Goal: Information Seeking & Learning: Learn about a topic

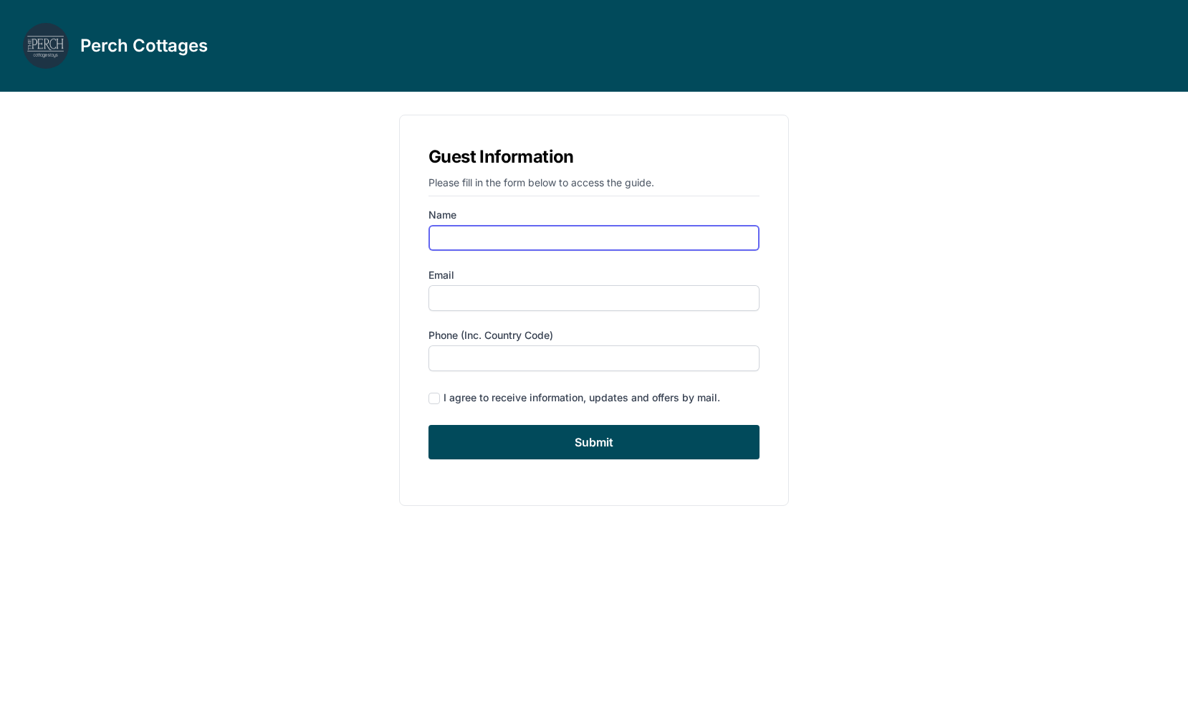
click at [489, 234] on input "Name" at bounding box center [593, 238] width 331 height 26
type input "[PERSON_NAME]"
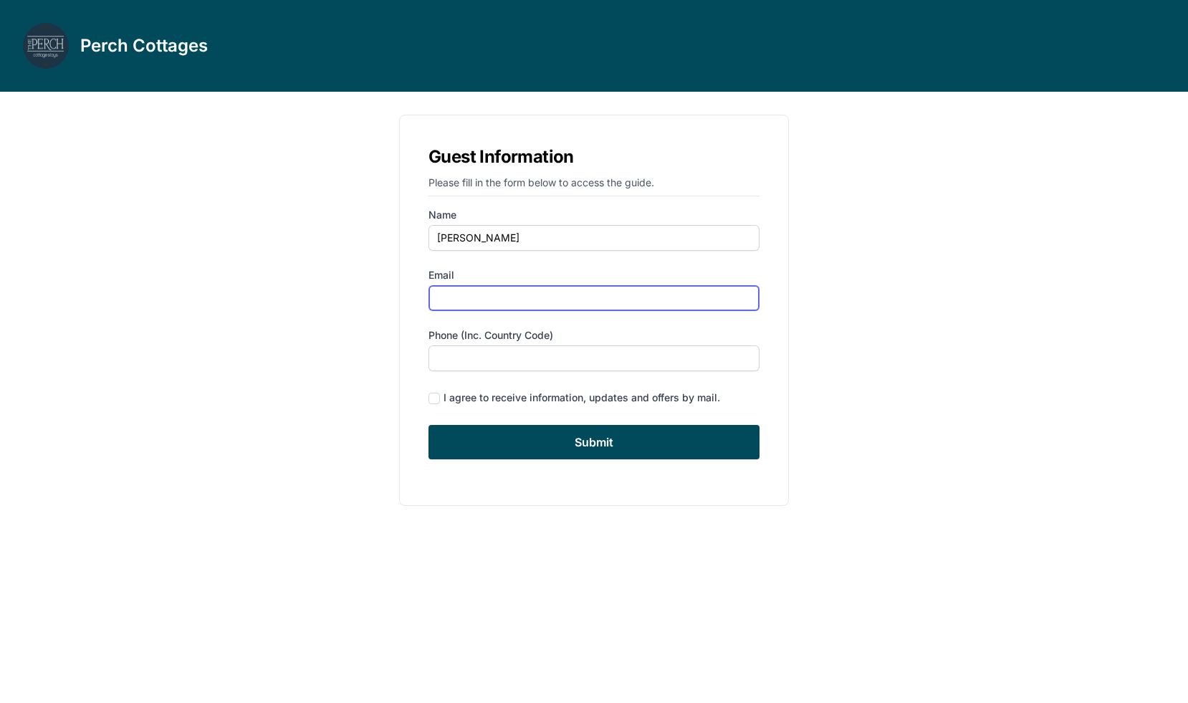
click at [482, 292] on input "Email" at bounding box center [593, 298] width 331 height 26
type input "[EMAIL_ADDRESS][DOMAIN_NAME]"
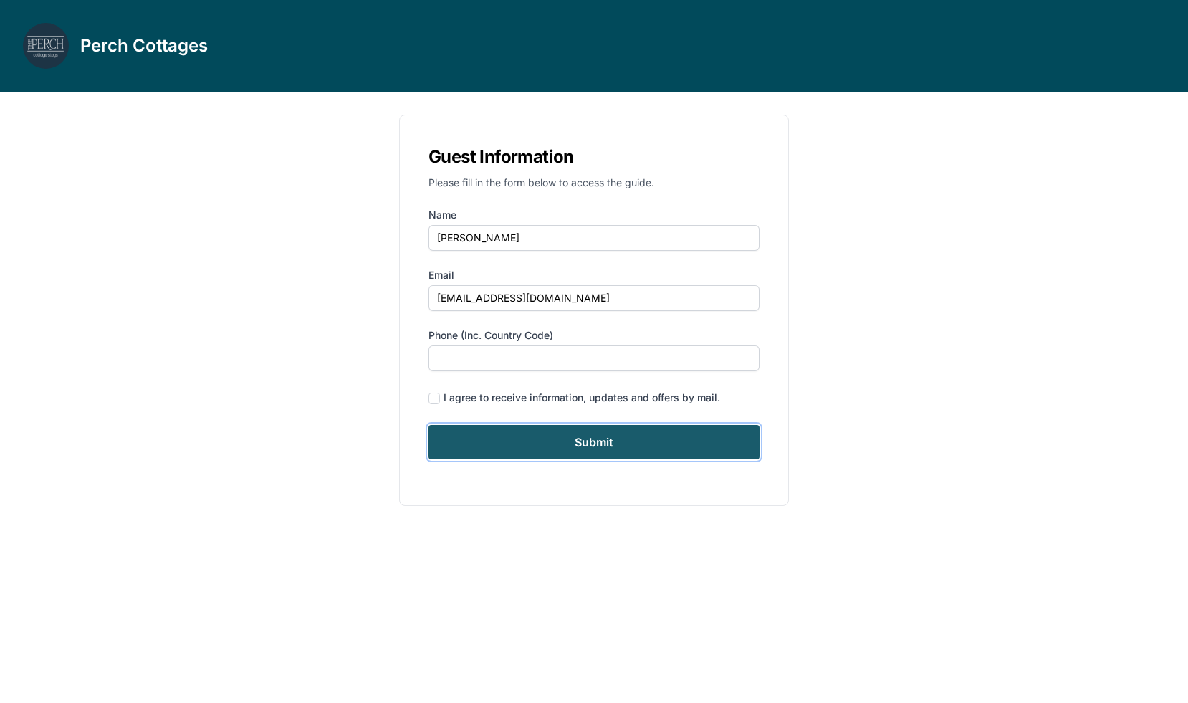
click at [562, 439] on input "Submit" at bounding box center [593, 442] width 331 height 34
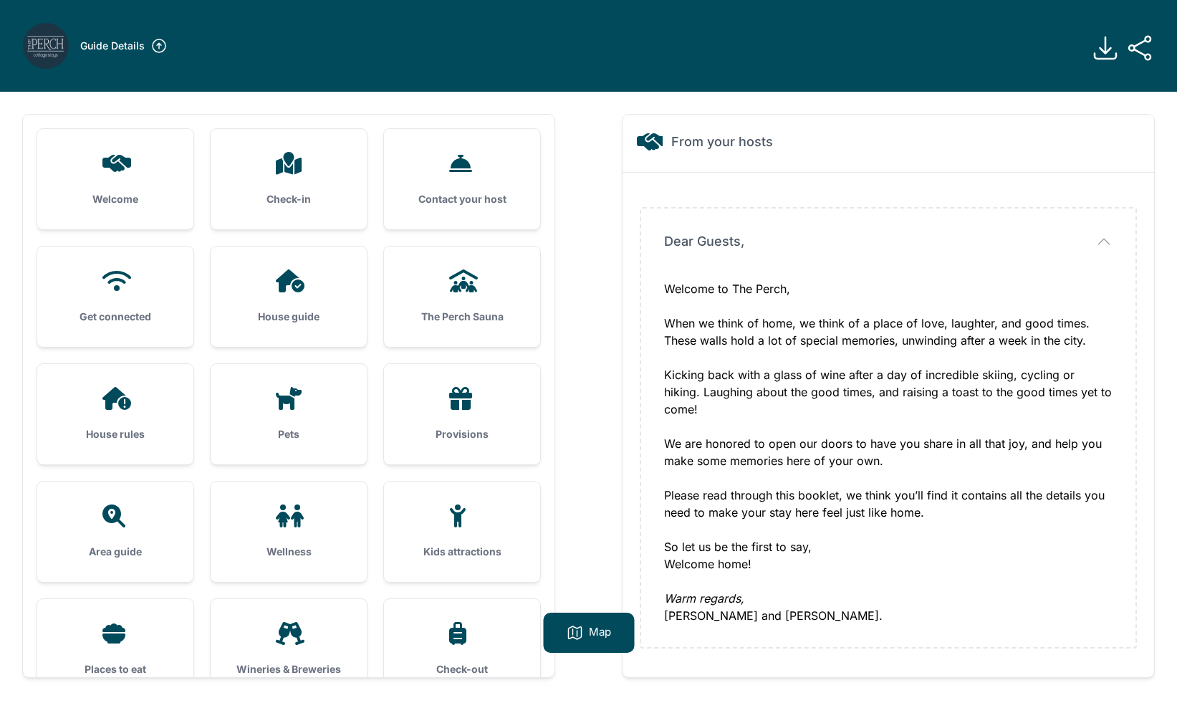
click at [468, 312] on h3 "The Perch Sauna" at bounding box center [462, 316] width 110 height 14
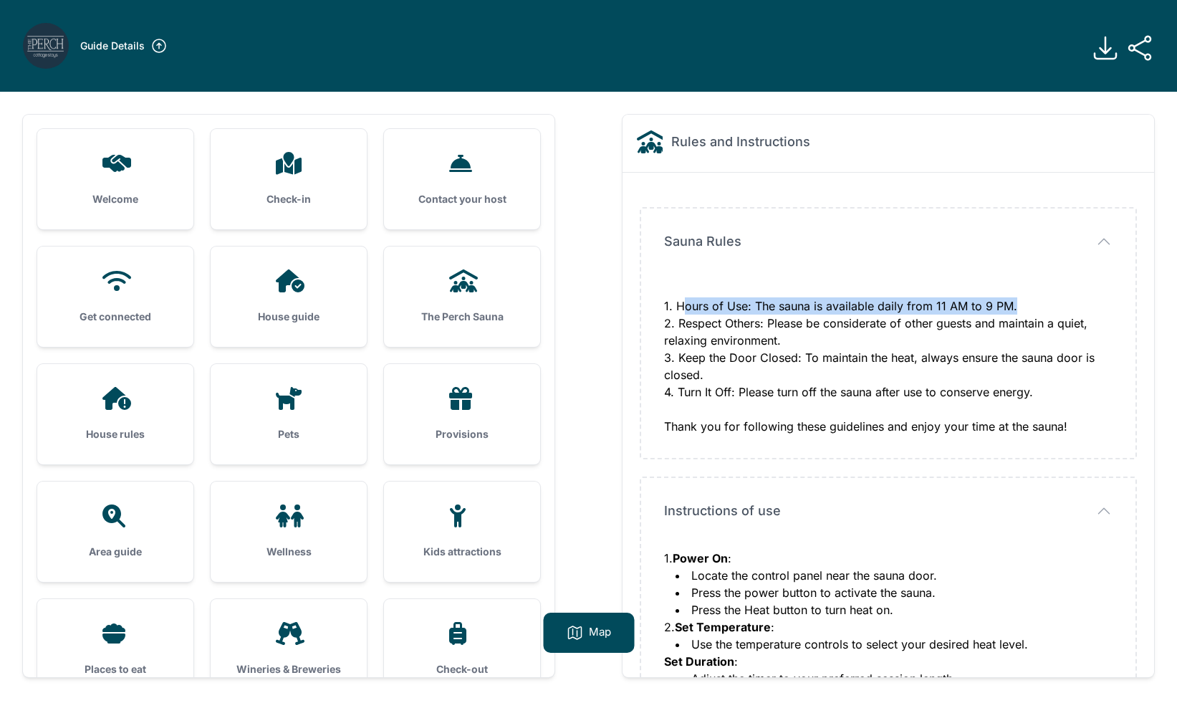
drag, startPoint x: 681, startPoint y: 306, endPoint x: 1013, endPoint y: 301, distance: 332.4
click at [1013, 301] on div "1. Hours of Use: The sauna is available daily from 11 AM to 9 PM. 2. Respect Ot…" at bounding box center [888, 357] width 448 height 155
copy div "Hours of Use: The sauna is available daily from 11 AM to 9 PM"
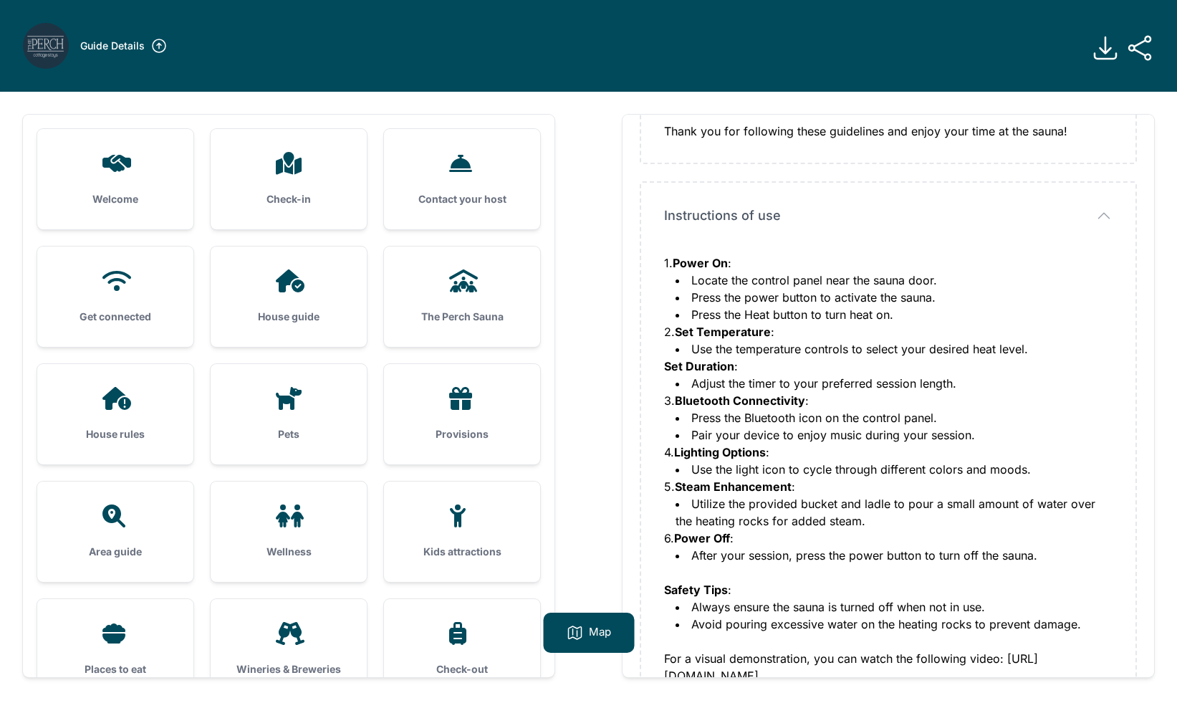
scroll to position [326, 0]
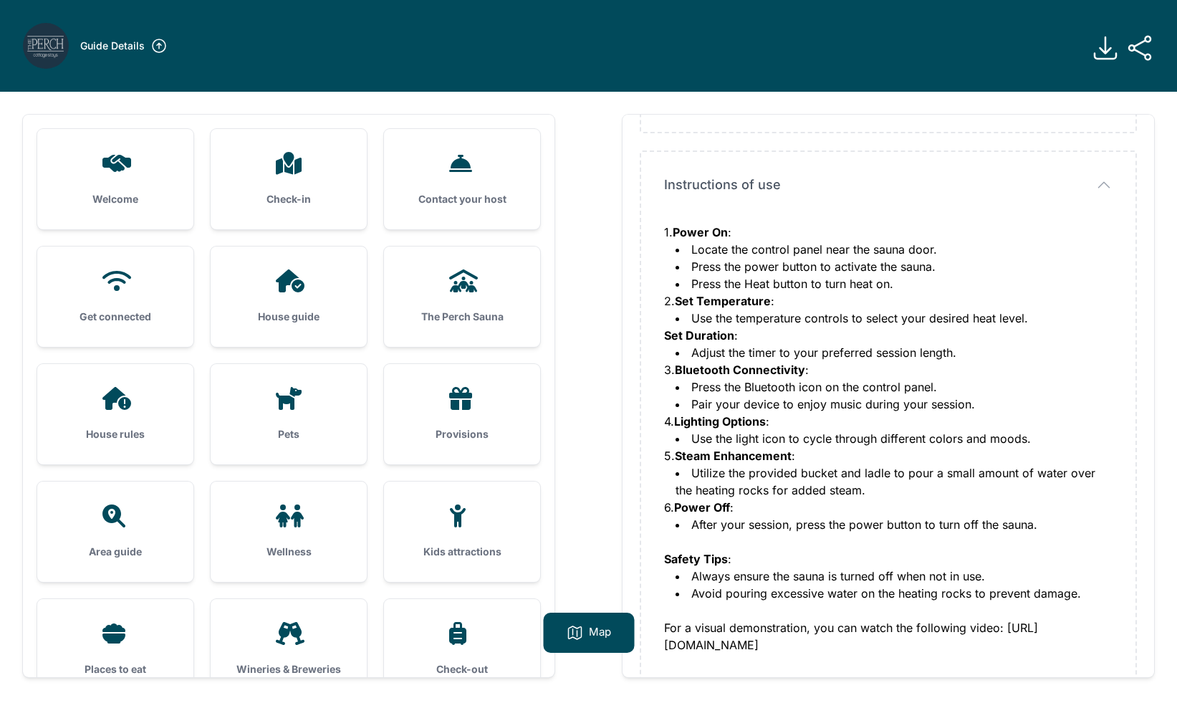
click at [582, 633] on icon at bounding box center [574, 632] width 17 height 17
